Goal: Task Accomplishment & Management: Manage account settings

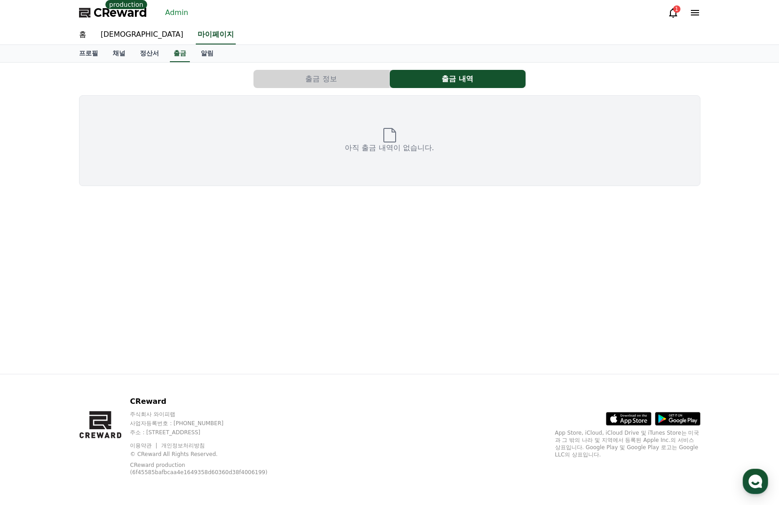
click at [127, 22] on div "CReward production Admin 1" at bounding box center [390, 12] width 636 height 25
click at [122, 16] on span "CReward" at bounding box center [121, 12] width 54 height 15
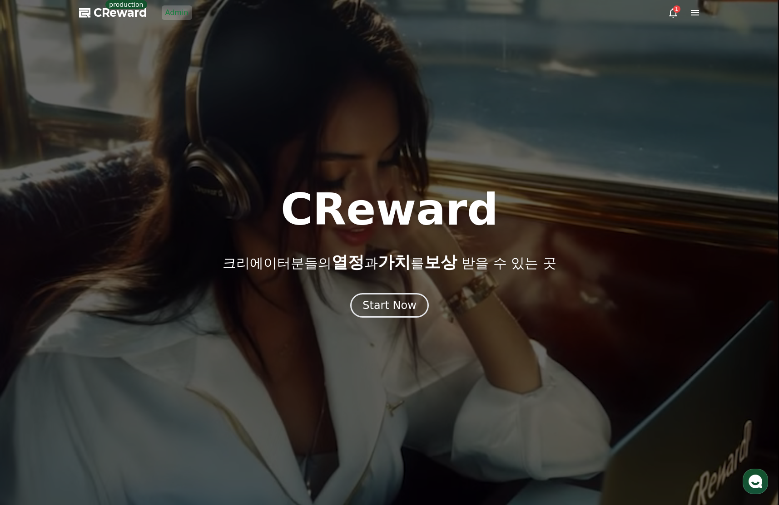
click at [175, 16] on link "Admin" at bounding box center [177, 12] width 30 height 15
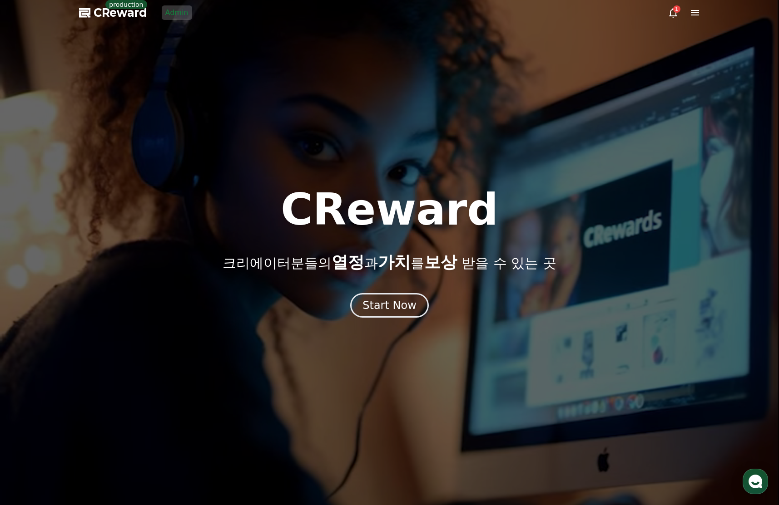
click at [174, 16] on link "Admin" at bounding box center [177, 12] width 30 height 15
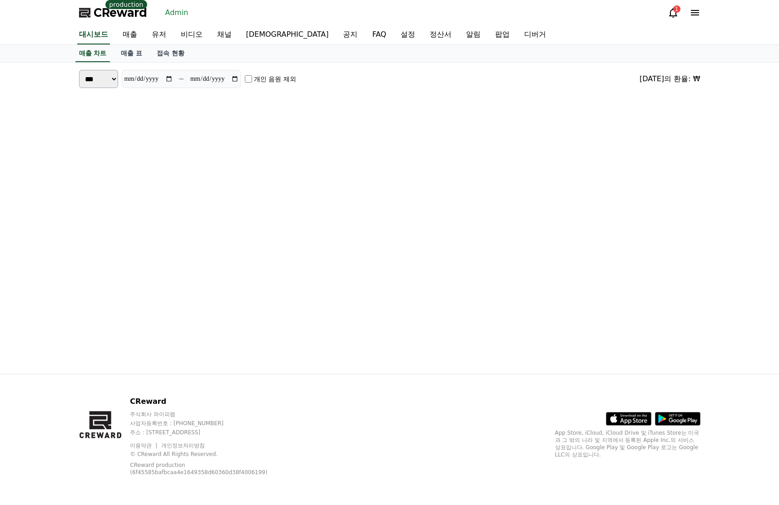
click at [664, 11] on div "CReward production Admin 1" at bounding box center [390, 12] width 636 height 25
click at [675, 13] on icon at bounding box center [672, 12] width 11 height 11
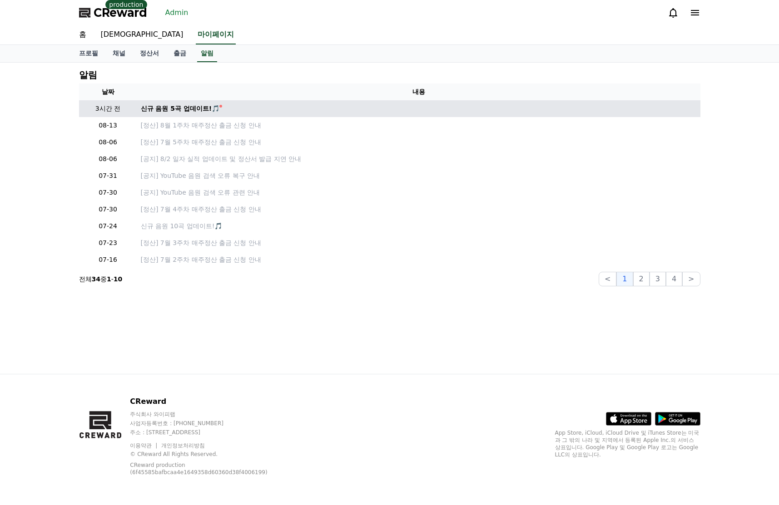
click at [383, 115] on td "신규 음원 5곡 업데이트!🎵" at bounding box center [418, 108] width 563 height 17
click at [362, 111] on link "신규 음원 5곡 업데이트!🎵" at bounding box center [419, 109] width 556 height 10
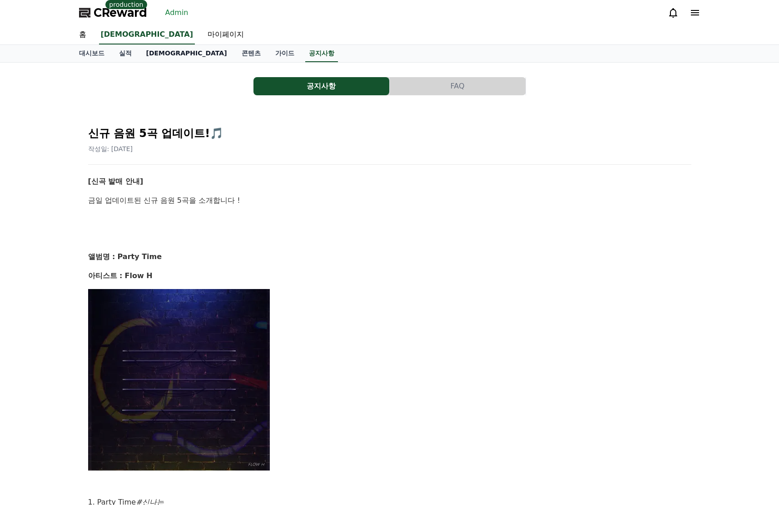
click at [150, 57] on link "음원" at bounding box center [186, 53] width 95 height 17
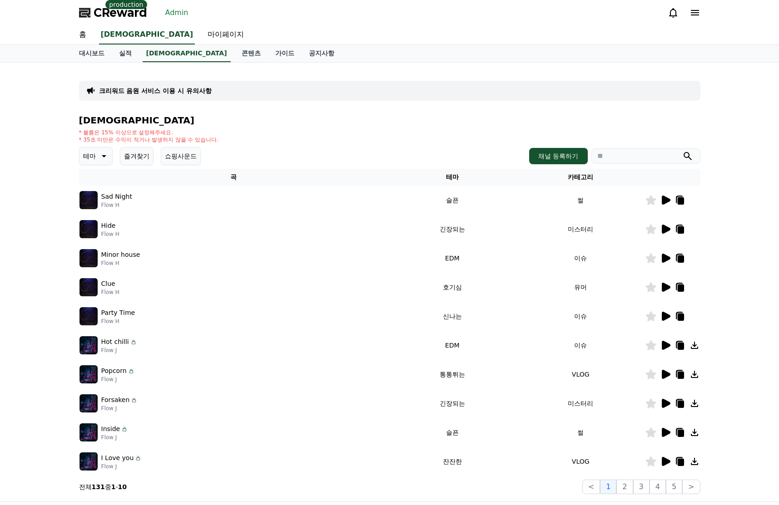
click at [663, 200] on icon at bounding box center [665, 200] width 9 height 9
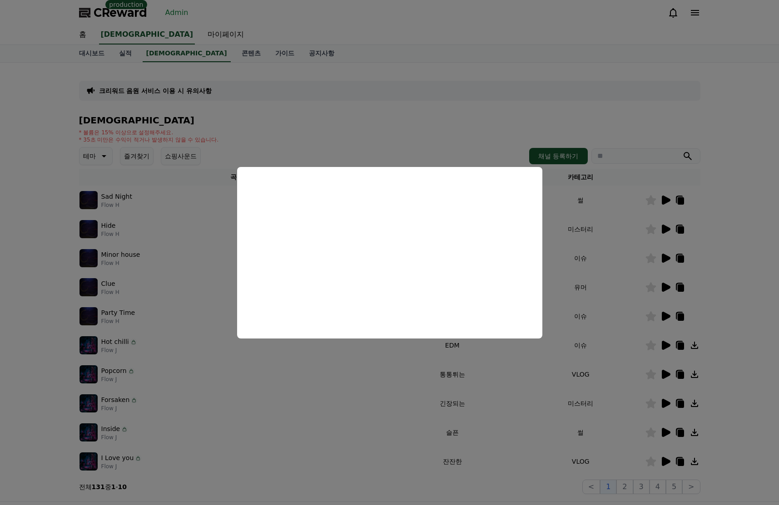
click at [478, 139] on button "close modal" at bounding box center [389, 252] width 779 height 505
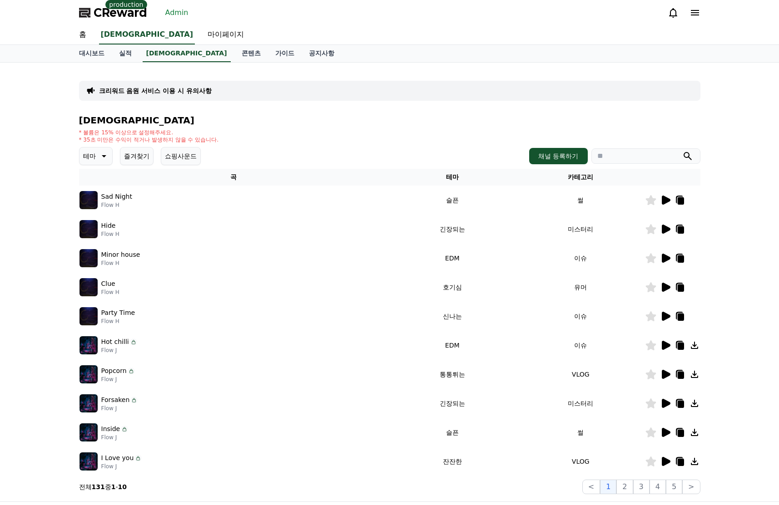
click at [666, 231] on icon at bounding box center [665, 229] width 9 height 9
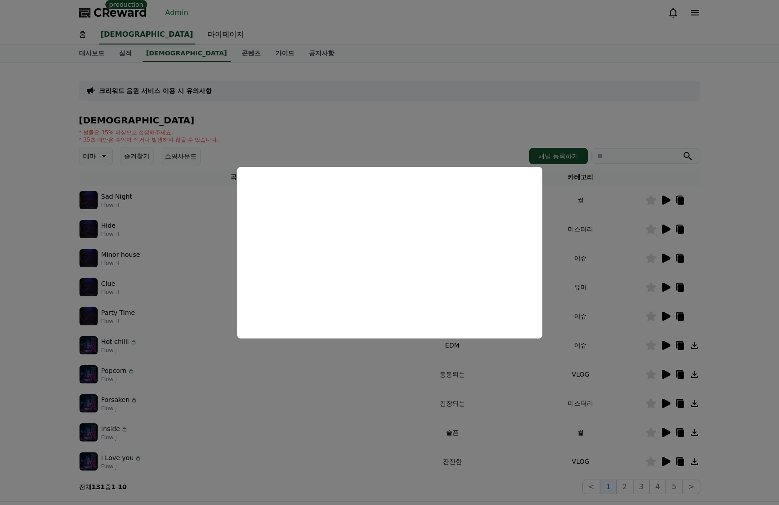
click at [391, 115] on button "close modal" at bounding box center [389, 252] width 779 height 505
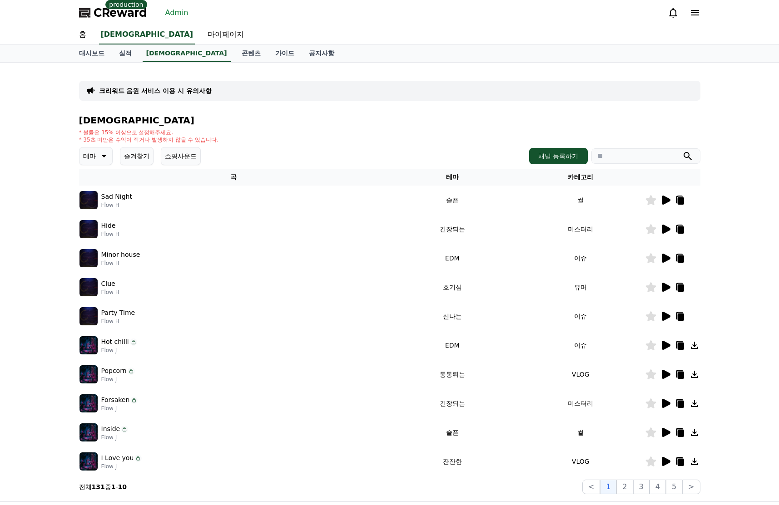
click at [666, 259] on icon at bounding box center [665, 258] width 9 height 9
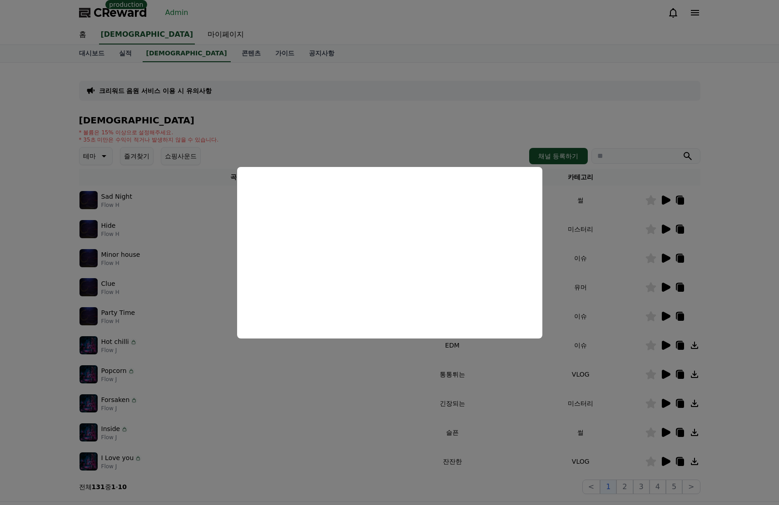
click at [402, 138] on button "close modal" at bounding box center [389, 252] width 779 height 505
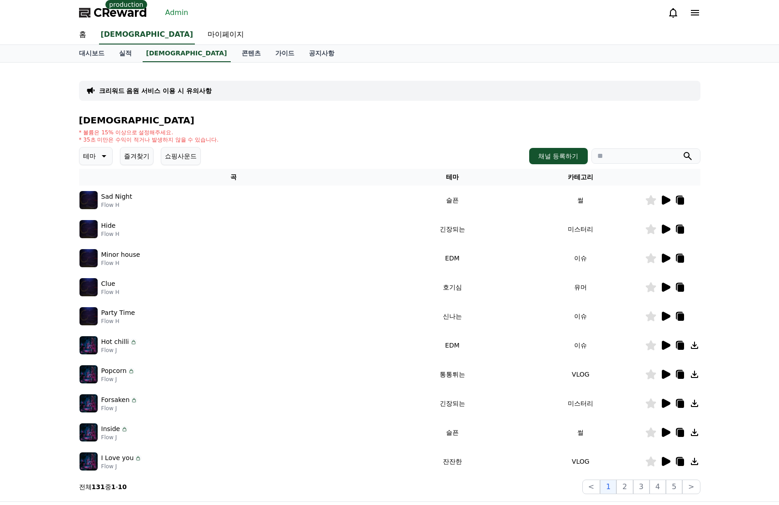
click at [666, 288] on icon at bounding box center [665, 287] width 9 height 9
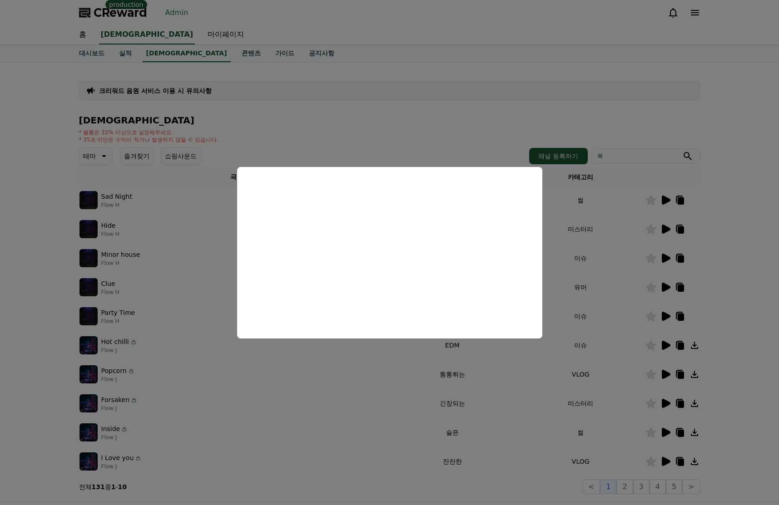
click at [743, 278] on button "close modal" at bounding box center [389, 252] width 779 height 505
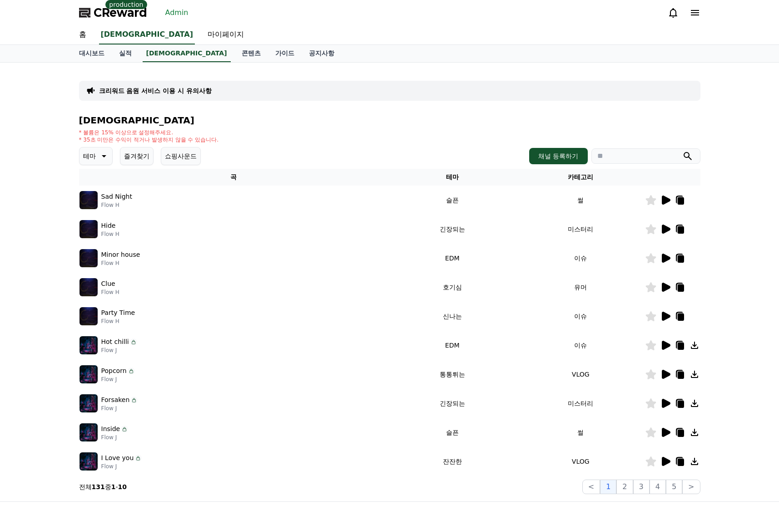
click at [664, 314] on icon at bounding box center [665, 316] width 9 height 9
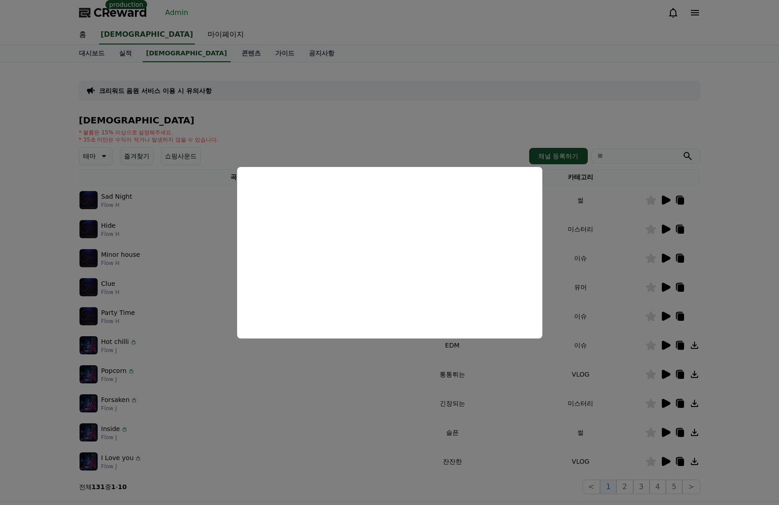
click at [387, 141] on button "close modal" at bounding box center [389, 252] width 779 height 505
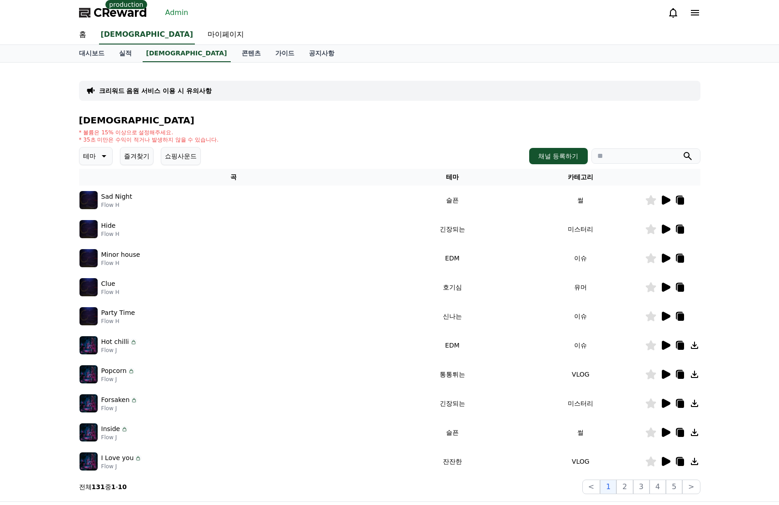
click at [745, 253] on div "크리워드 음원 서비스 이용 시 유의사항 음원 * 볼륨은 15% 이상으로 설정해주세요. * 35초 미만은 수익이 적거나 발생하지 않을 수 있습니…" at bounding box center [389, 282] width 779 height 439
click at [84, 50] on link "대시보드" at bounding box center [92, 53] width 40 height 17
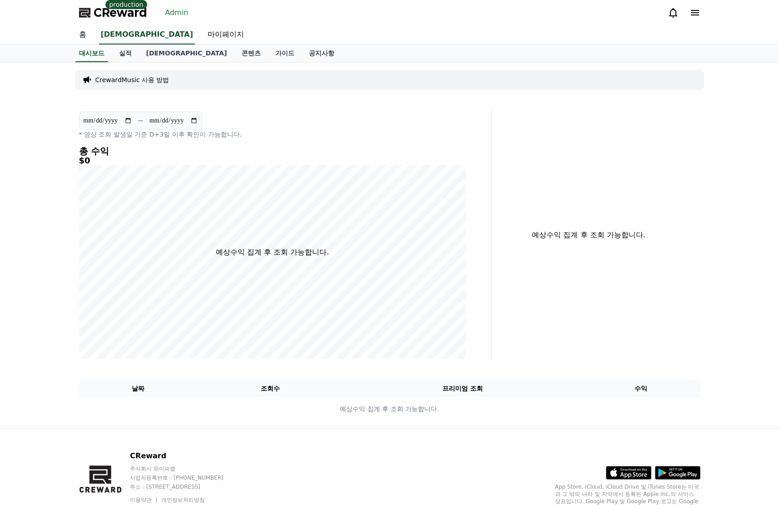
click at [83, 36] on link "홈" at bounding box center [83, 34] width 22 height 19
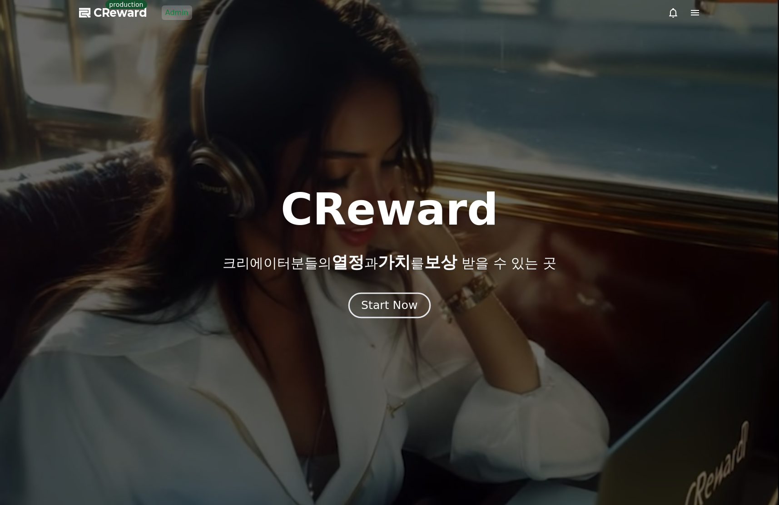
click at [395, 293] on button "Start Now" at bounding box center [389, 305] width 82 height 26
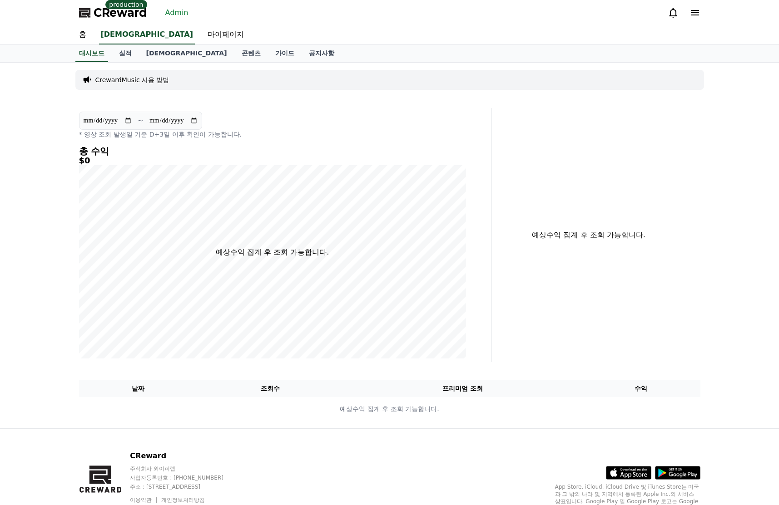
click at [163, 17] on link "Admin" at bounding box center [177, 12] width 30 height 15
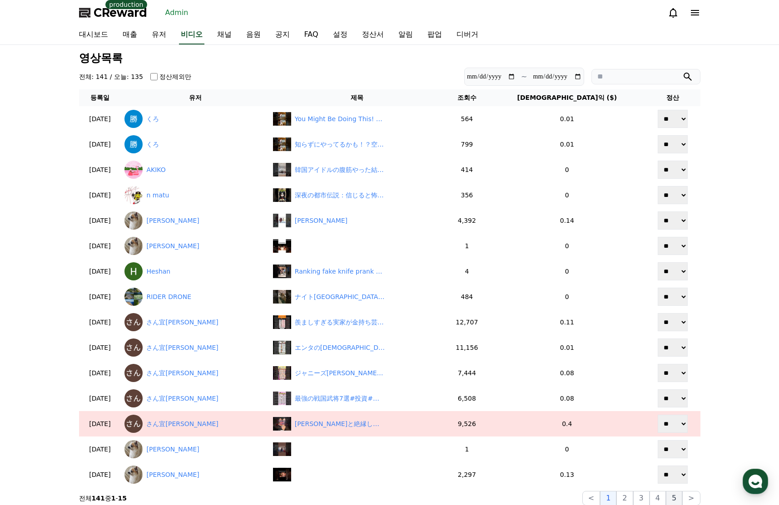
click at [669, 495] on button "5" at bounding box center [674, 498] width 16 height 15
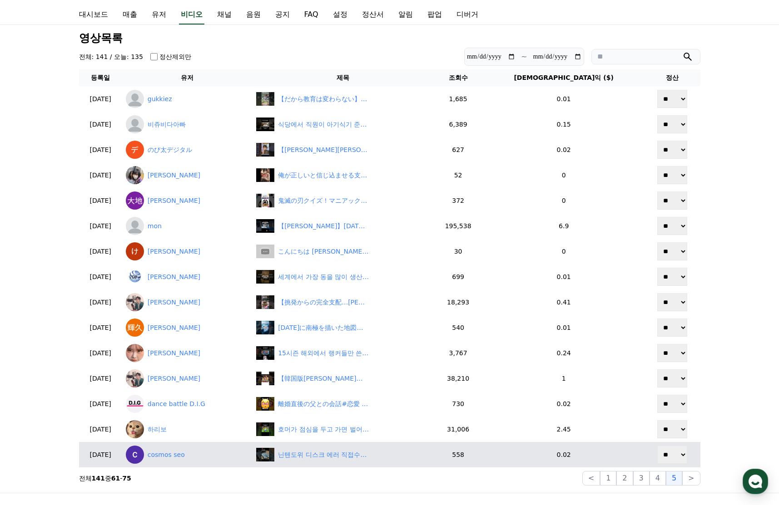
scroll to position [45, 0]
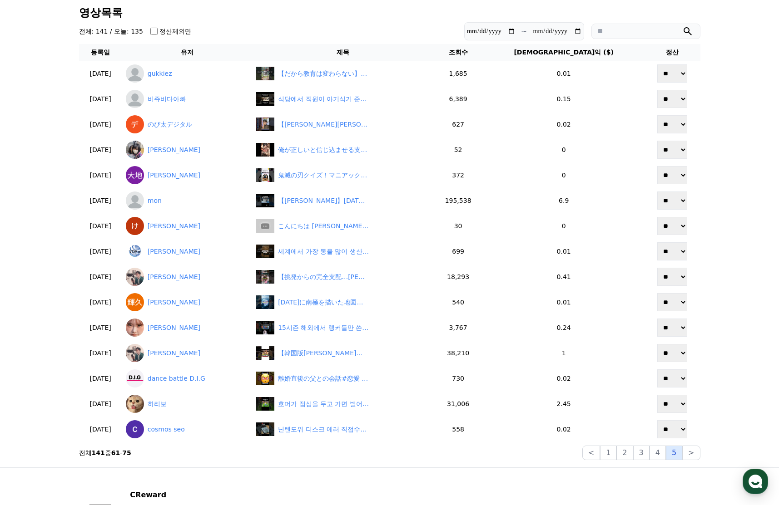
click at [681, 456] on button "5" at bounding box center [674, 453] width 16 height 15
click at [692, 456] on button ">" at bounding box center [691, 453] width 18 height 15
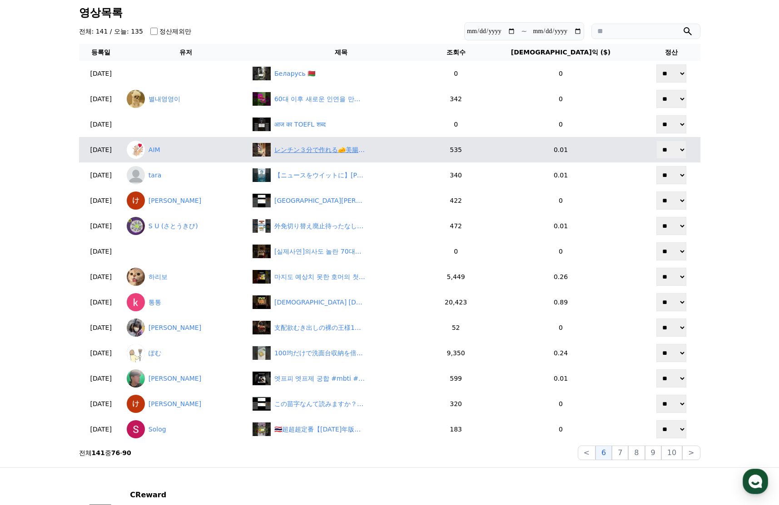
click at [353, 153] on div "レンチン３分で作れる🧀美腸チーズリゾット🧀が美味しすぎた！ダイエット中でも気にせずモリモリ食べれるから気に入ってる #腸活 #美肌 #マスクパック #韓国コスメ" at bounding box center [319, 150] width 91 height 10
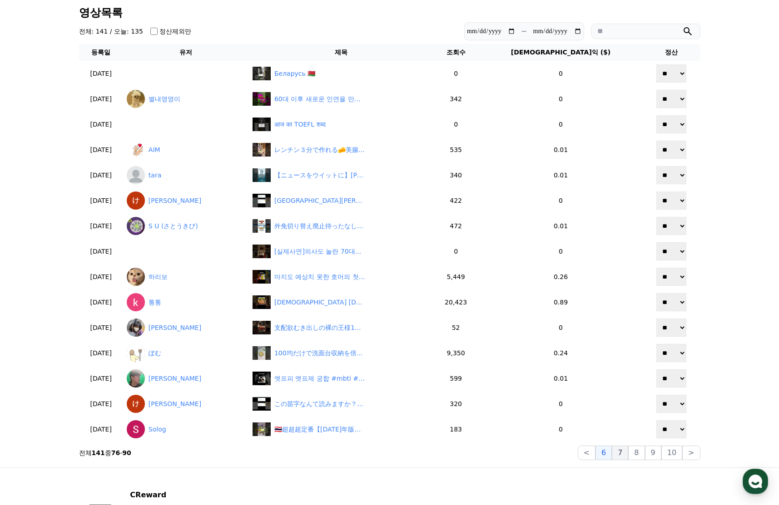
click at [628, 456] on button "7" at bounding box center [636, 453] width 16 height 15
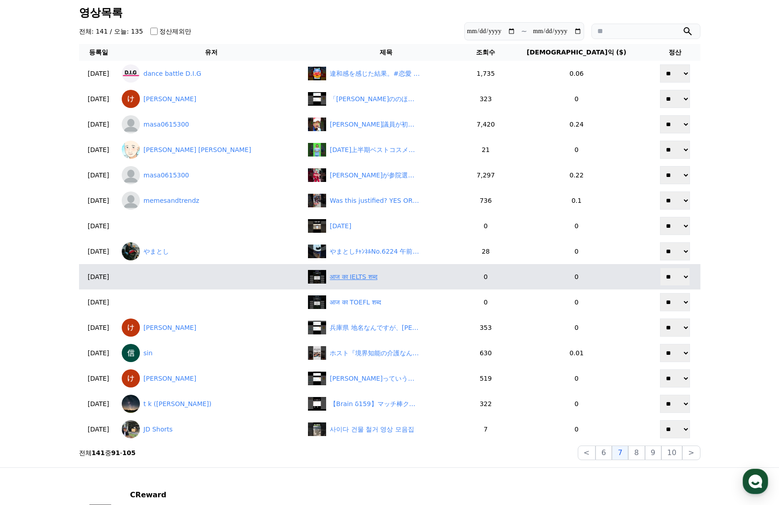
click at [359, 281] on div "आज का IELTS शब्द" at bounding box center [354, 277] width 48 height 10
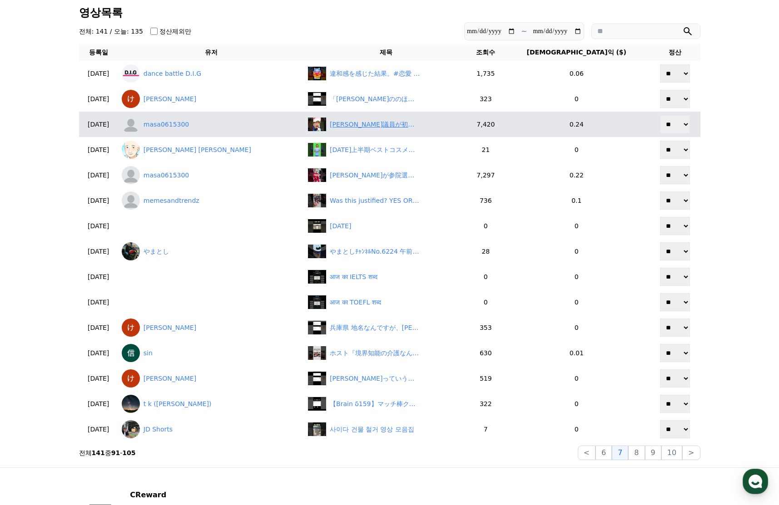
click at [345, 123] on div "北村晴男議員が初めての臨時国会で驚いたこととは？" at bounding box center [375, 125] width 91 height 10
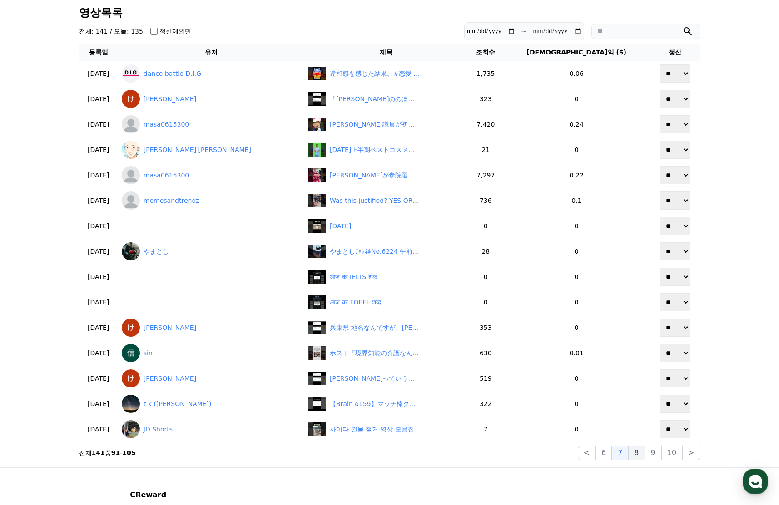
click at [661, 450] on button "8" at bounding box center [671, 453] width 21 height 15
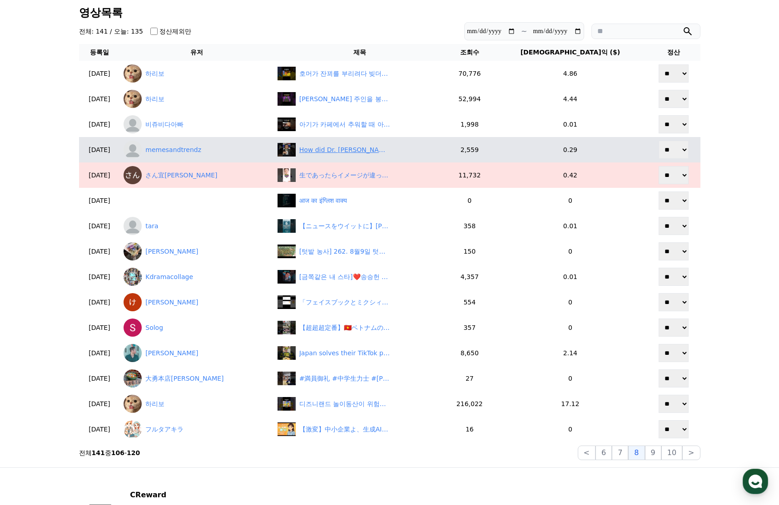
click at [359, 151] on div "How did Dr. Squatch, a brand most hadn't heard of, become worth $1.5 billion?" at bounding box center [344, 150] width 91 height 10
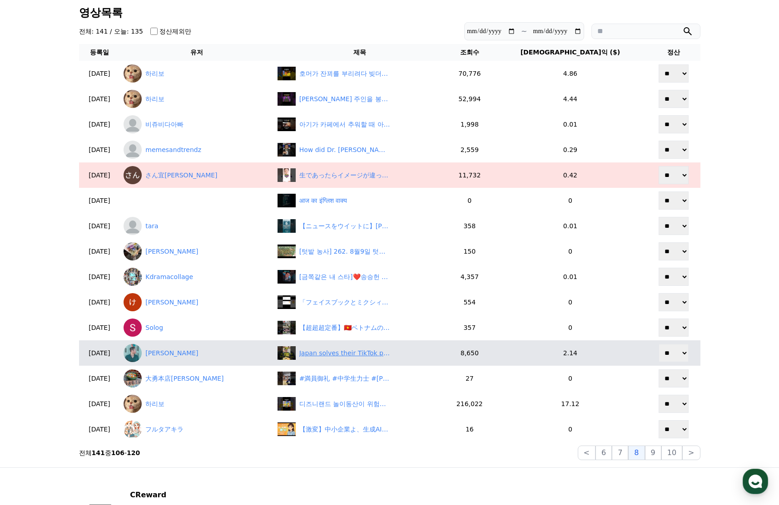
click at [355, 354] on div "Japan solves their TikTok problem 💪🏻" at bounding box center [344, 354] width 91 height 10
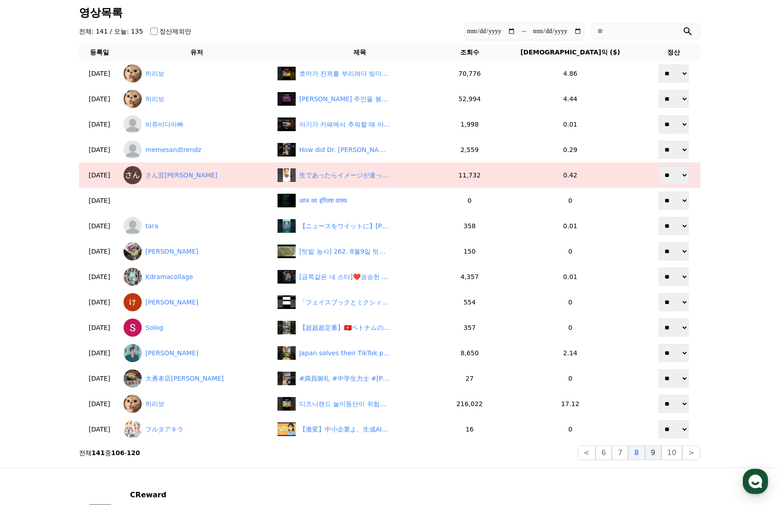
click at [651, 456] on button "9" at bounding box center [653, 453] width 16 height 15
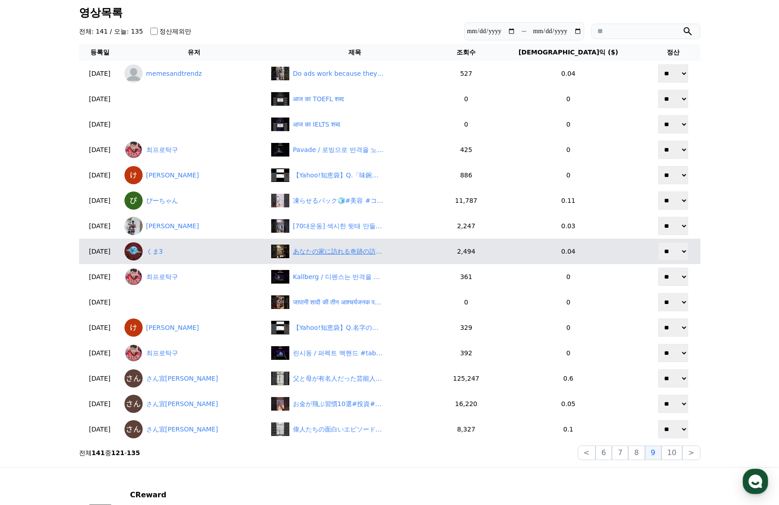
click at [351, 253] on div "あなたの家に訪れる奇跡の訪問者！金運を引き寄せる動物たち#スピリチュアル #動物 #開運 #金運 #引き寄せの法則 #波動 #幸運のサイン" at bounding box center [338, 252] width 91 height 10
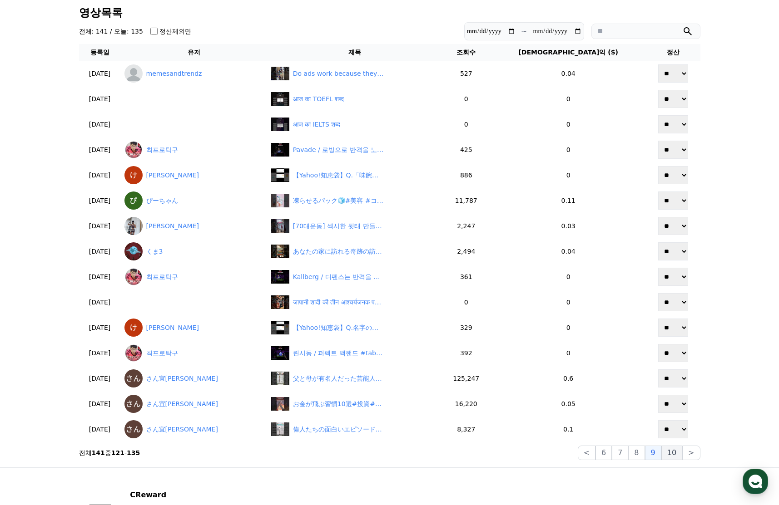
click at [676, 459] on button "10" at bounding box center [671, 453] width 21 height 15
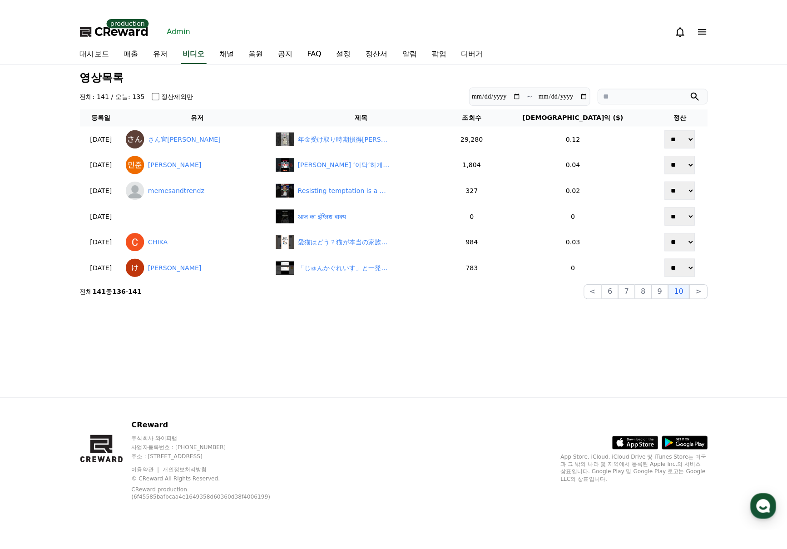
scroll to position [0, 0]
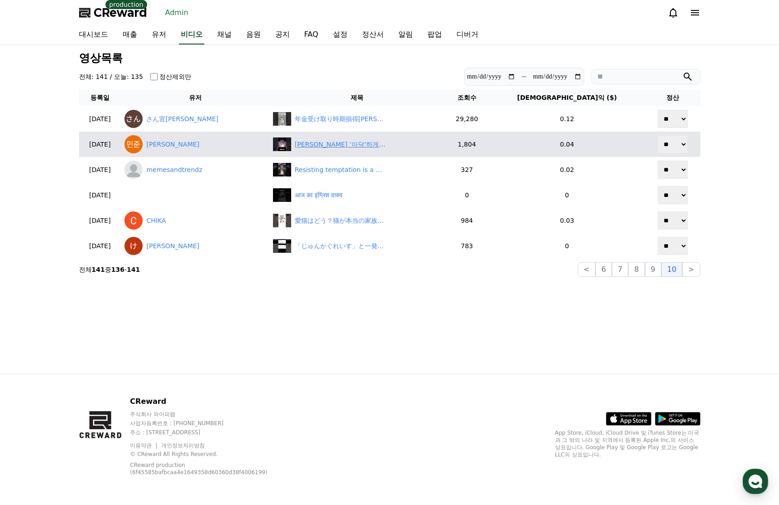
click at [352, 147] on div "최민희 ‘아닥’하게 만든 썰 푸는 최수진" at bounding box center [340, 145] width 91 height 10
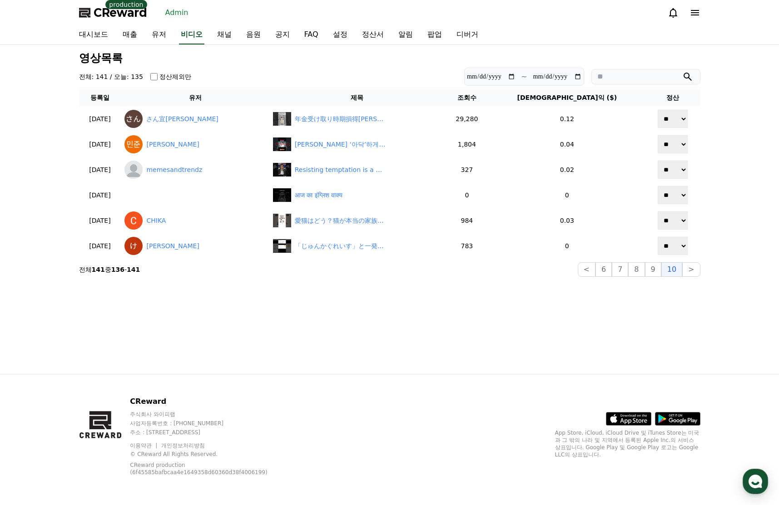
click at [416, 268] on section "전체 141 중 136 - 141 < 6 7 8 9 10 >" at bounding box center [389, 269] width 621 height 15
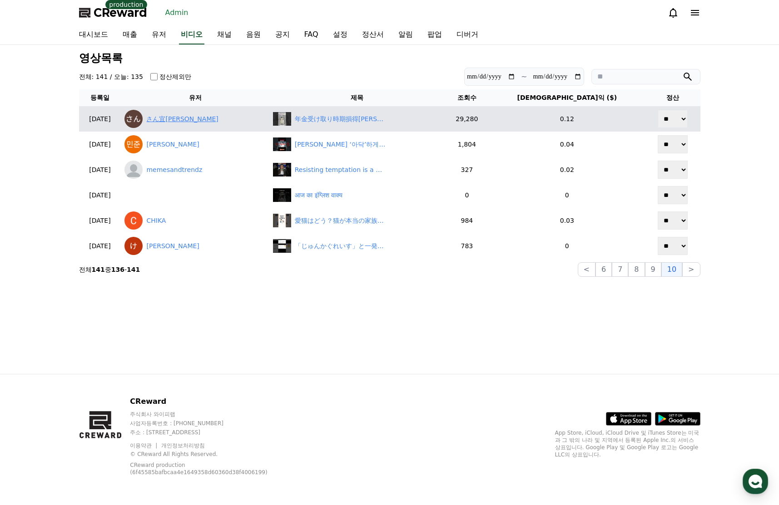
click at [195, 119] on link "さん宜由紀" at bounding box center [194, 119] width 141 height 18
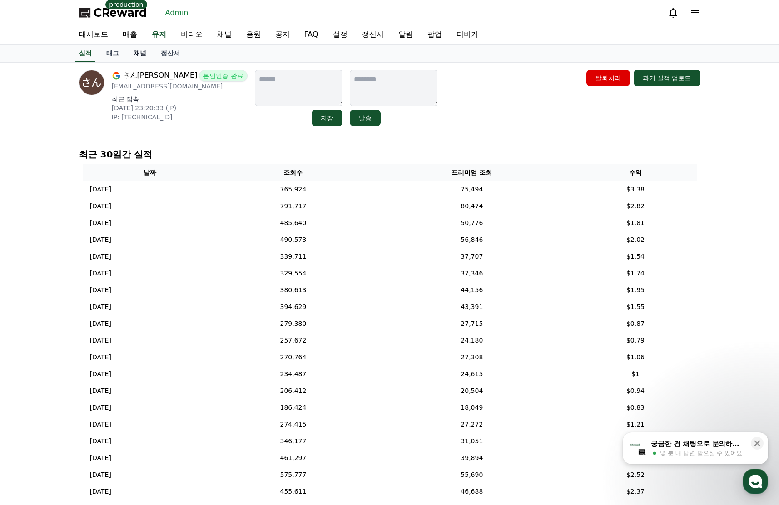
click at [138, 58] on link "채널" at bounding box center [139, 53] width 27 height 17
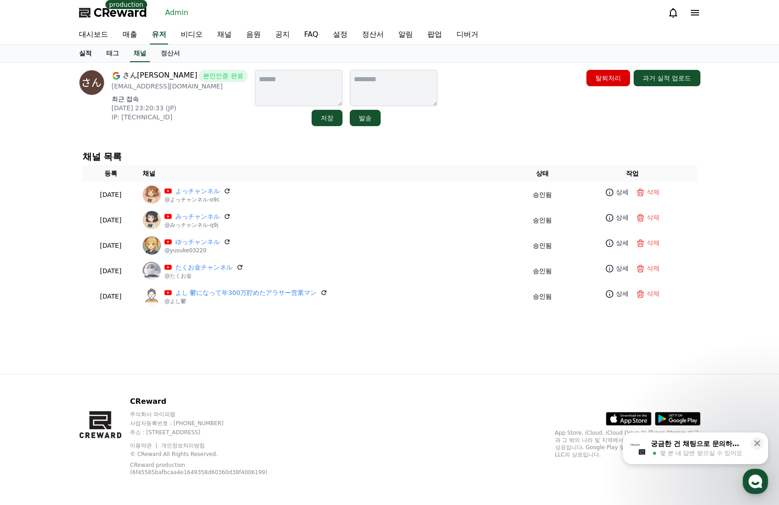
click at [87, 54] on link "실적" at bounding box center [85, 53] width 27 height 17
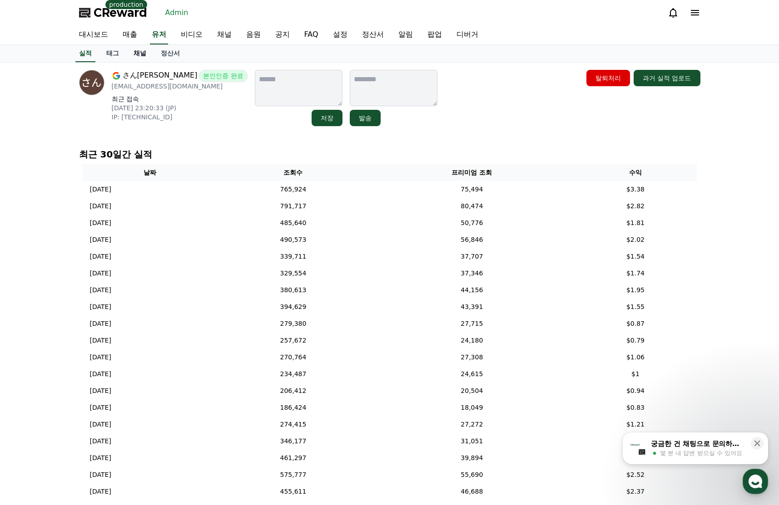
click at [135, 56] on link "채널" at bounding box center [139, 53] width 27 height 17
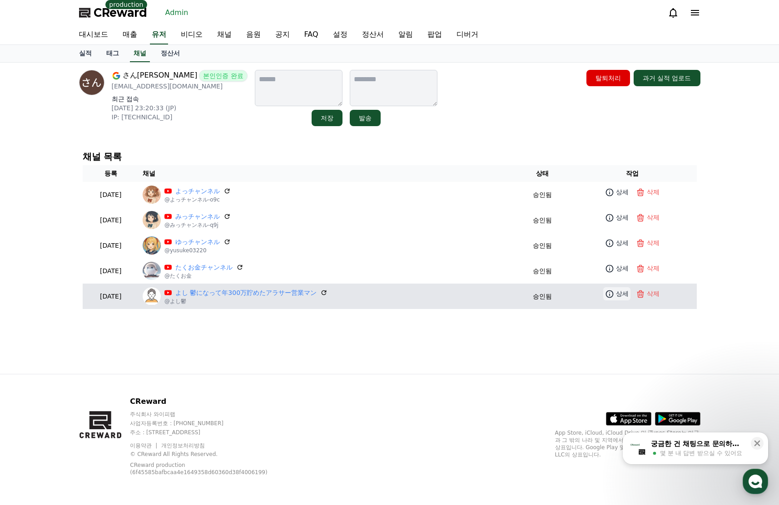
click at [620, 294] on p "상세" at bounding box center [622, 294] width 13 height 10
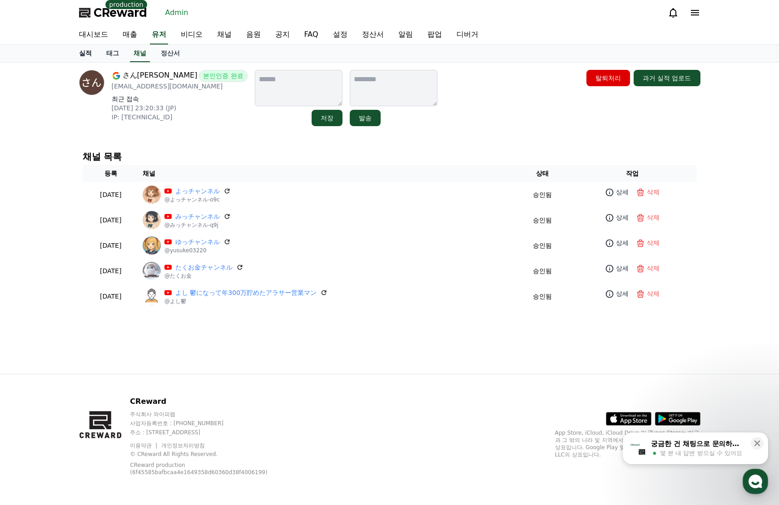
click at [94, 52] on link "실적" at bounding box center [85, 53] width 27 height 17
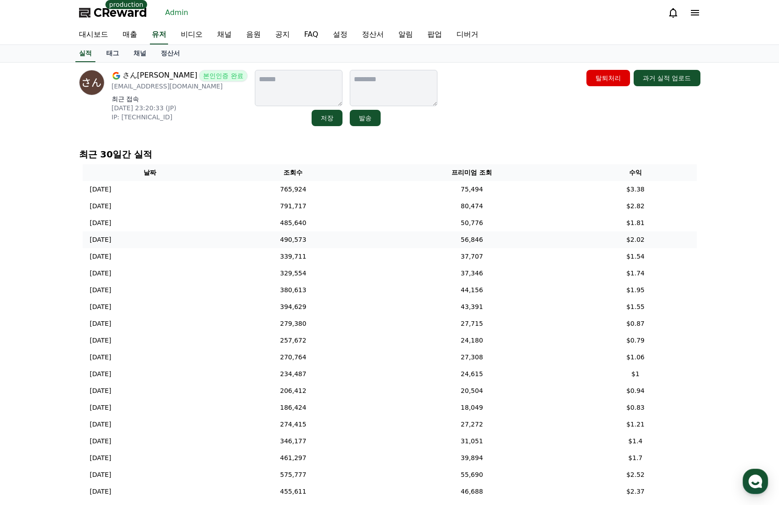
click at [338, 248] on td "490,573" at bounding box center [293, 240] width 153 height 17
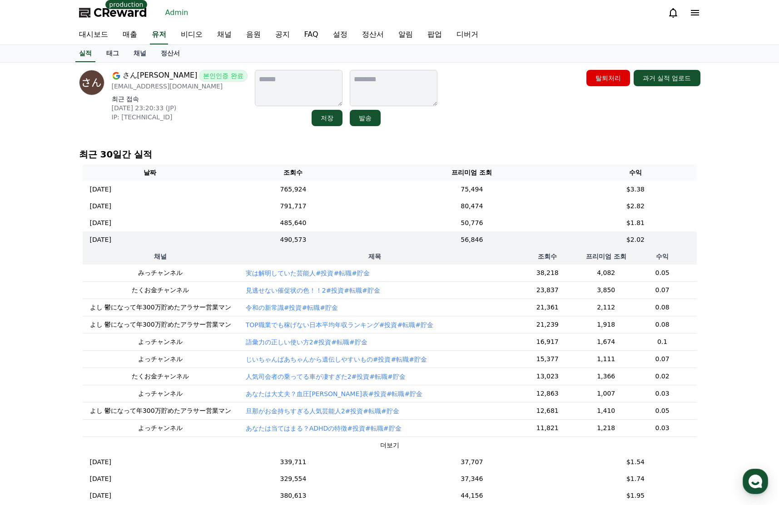
click at [337, 275] on p "実は解明していた芸能人#投資#転職#貯金" at bounding box center [308, 273] width 124 height 9
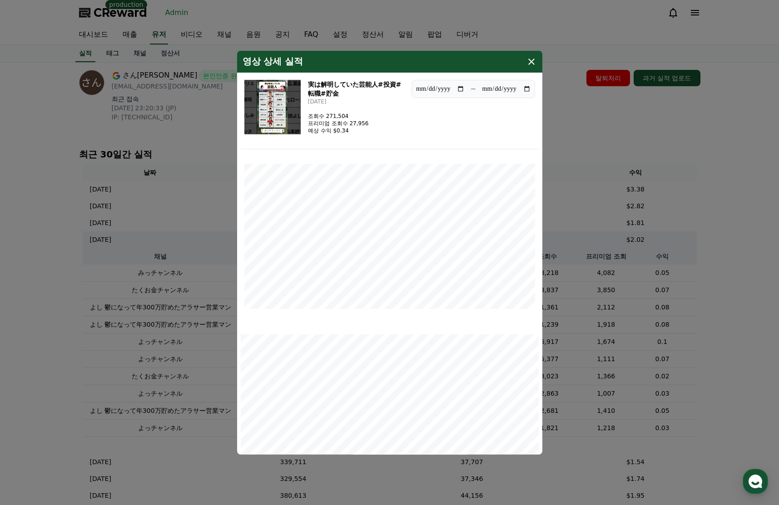
click at [279, 105] on img "modal" at bounding box center [272, 106] width 56 height 54
click at [734, 145] on button "close modal" at bounding box center [389, 252] width 779 height 505
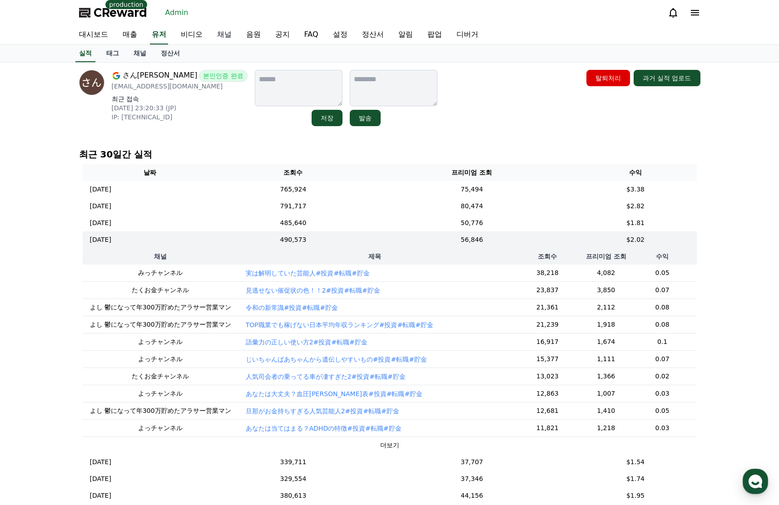
click at [220, 38] on link "채널" at bounding box center [224, 34] width 29 height 19
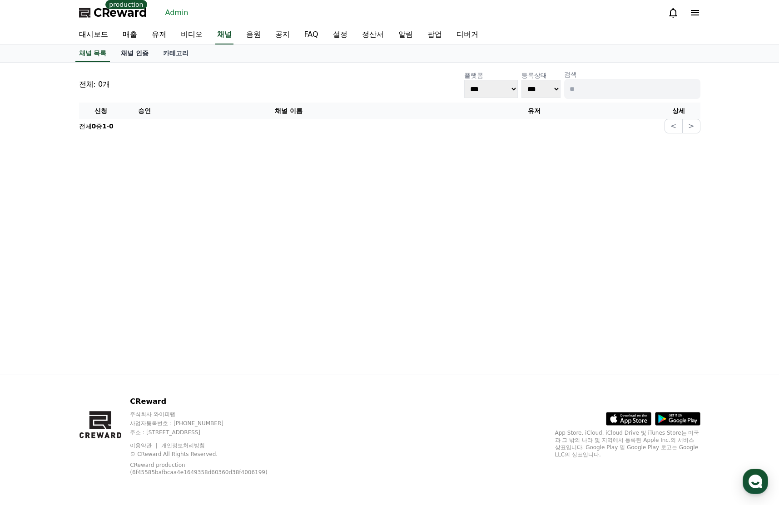
click at [146, 53] on link "채널 인증" at bounding box center [134, 53] width 42 height 17
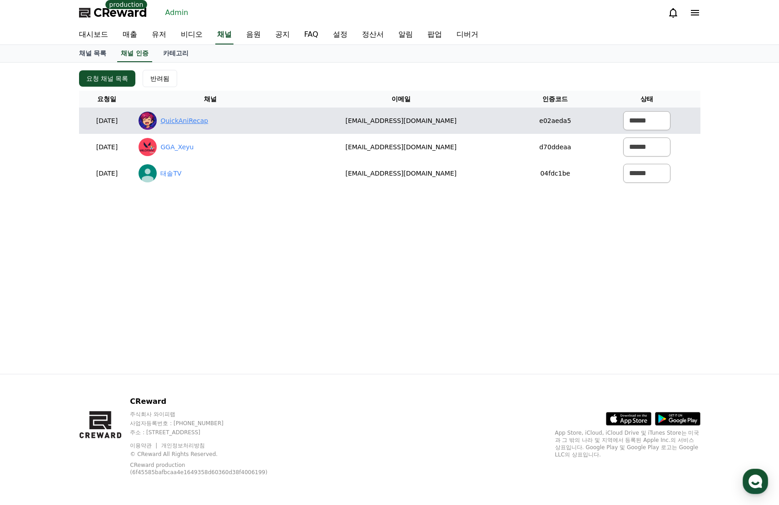
click at [208, 122] on link "QuickAniRecap" at bounding box center [184, 121] width 48 height 10
drag, startPoint x: 503, startPoint y: 122, endPoint x: 331, endPoint y: 120, distance: 172.1
click at [331, 120] on td "soyam.agarwal009@gmail.com" at bounding box center [401, 121] width 232 height 26
copy td "soyam.agarwal009@gmail.com"
click at [667, 112] on td "****** *** ***" at bounding box center [646, 121] width 107 height 26
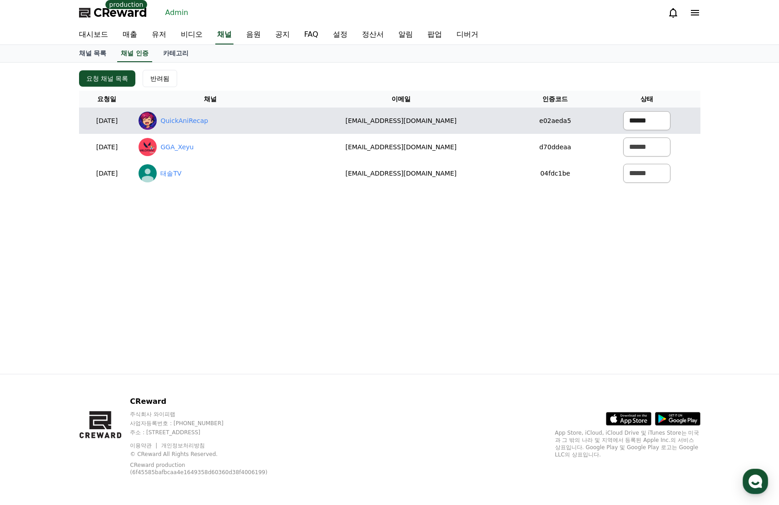
click at [651, 117] on select "****** *** ***" at bounding box center [646, 120] width 47 height 19
click at [623, 111] on select "****** *** ***" at bounding box center [646, 120] width 47 height 19
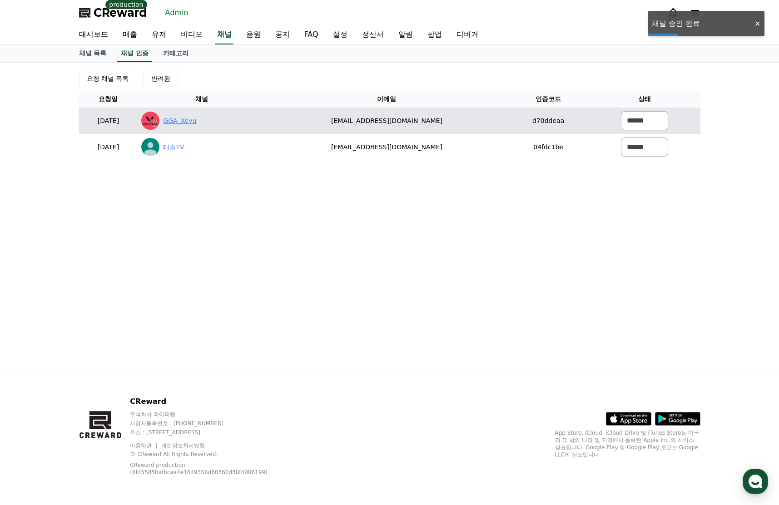
click at [196, 123] on link "GGA_Xeyu" at bounding box center [179, 121] width 33 height 10
drag, startPoint x: 454, startPoint y: 128, endPoint x: 315, endPoint y: 115, distance: 139.5
click at [311, 116] on tr "2025-08-14 08-14 GGA_Xeyu yb8277@gmail.com d70ddeaa ****** *** ***" at bounding box center [389, 121] width 621 height 26
copy tr "yb8277@gmail.com"
click at [644, 122] on select "****** *** ***" at bounding box center [644, 120] width 47 height 19
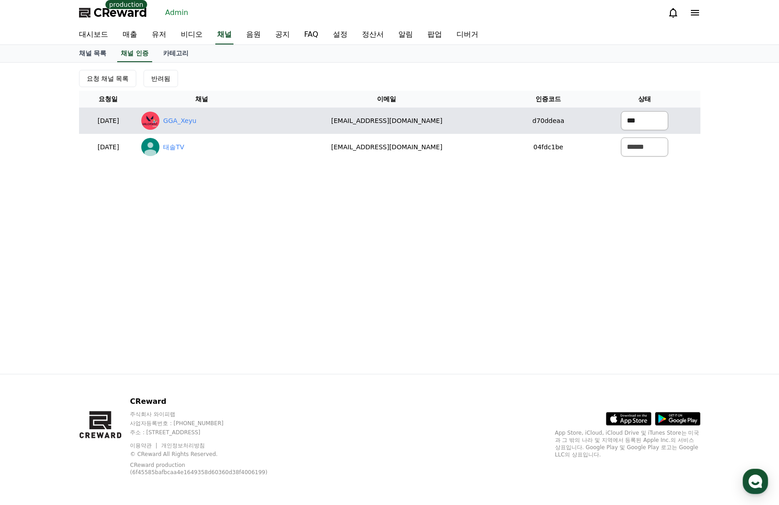
click at [621, 111] on select "****** *** ***" at bounding box center [644, 120] width 47 height 19
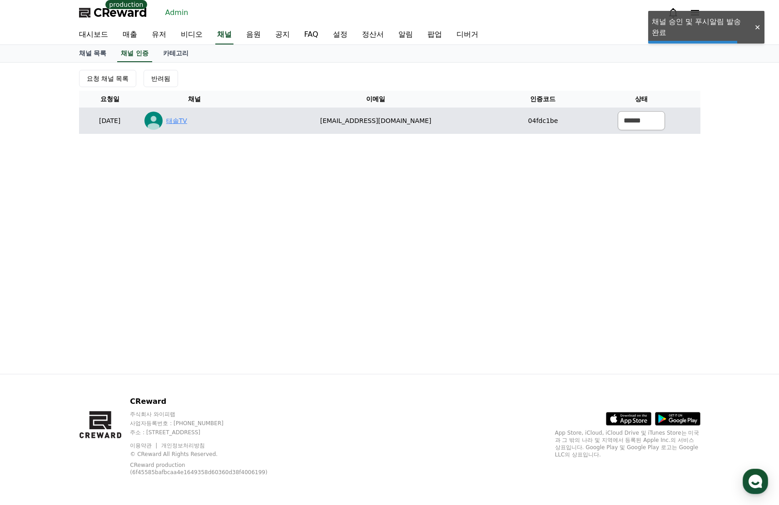
click at [187, 122] on link "태솔TV" at bounding box center [176, 121] width 21 height 10
click at [630, 126] on select "****** *** ***" at bounding box center [640, 120] width 47 height 19
select select "********"
click at [617, 111] on select "****** *** ***" at bounding box center [640, 120] width 47 height 19
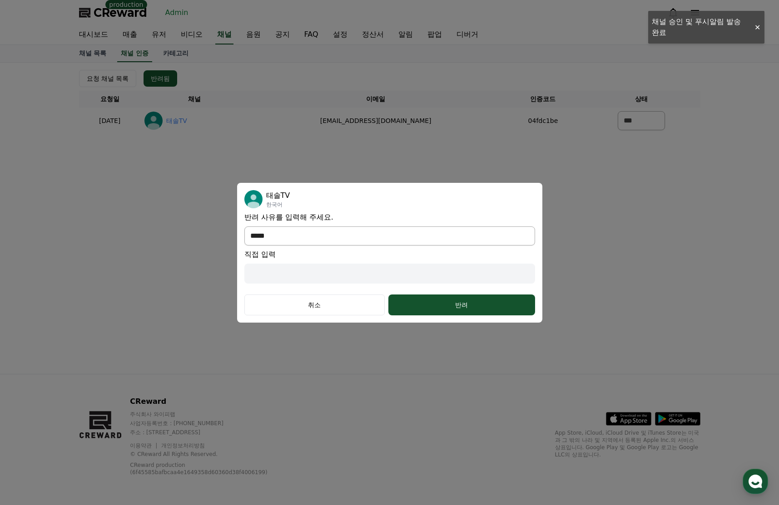
drag, startPoint x: 341, startPoint y: 232, endPoint x: 335, endPoint y: 236, distance: 7.3
click at [341, 232] on select "**********" at bounding box center [389, 236] width 291 height 19
select select "*******"
click at [244, 245] on select "**********" at bounding box center [389, 236] width 291 height 19
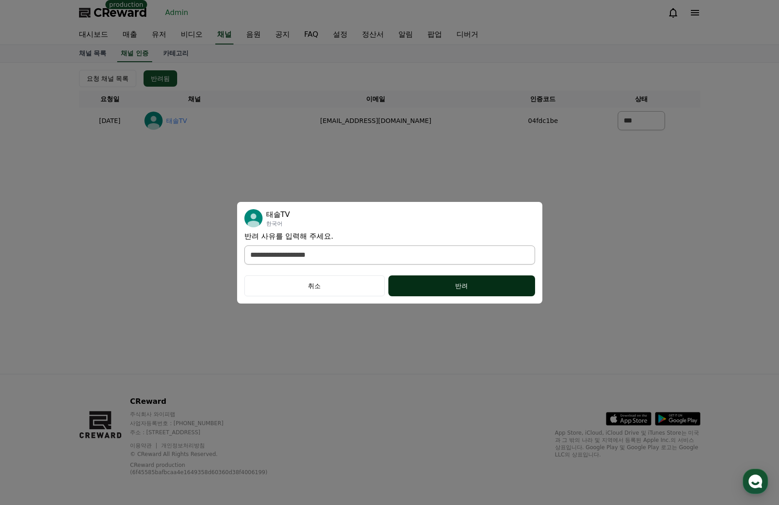
click at [429, 282] on div "반려" at bounding box center [461, 285] width 110 height 9
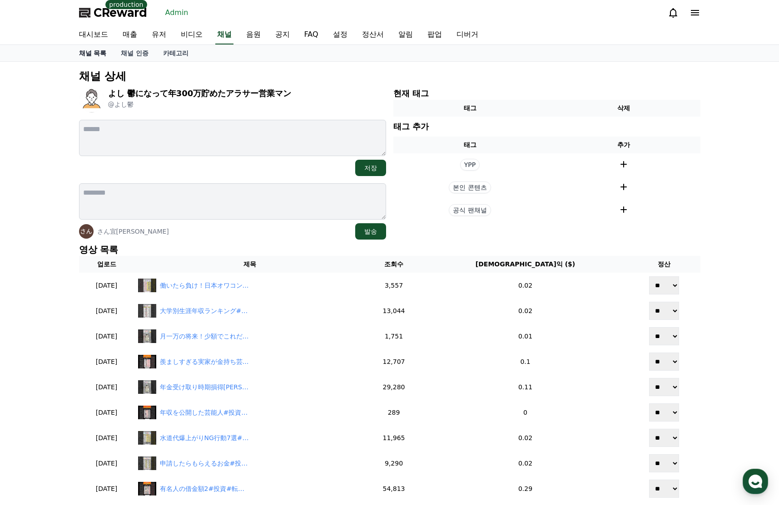
click at [86, 54] on link "채널 목록" at bounding box center [93, 53] width 42 height 16
